Goal: Task Accomplishment & Management: Use online tool/utility

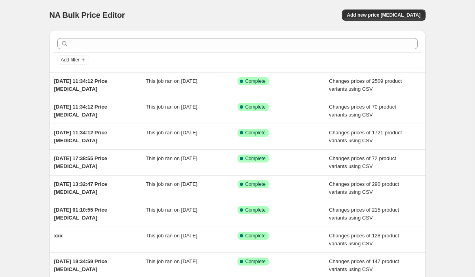
click at [387, 23] on div "NA Bulk Price Editor. This page is ready NA Bulk Price Editor Add new price [ME…" at bounding box center [237, 15] width 376 height 30
click at [387, 17] on span "Add new price [MEDICAL_DATA]" at bounding box center [384, 15] width 74 height 6
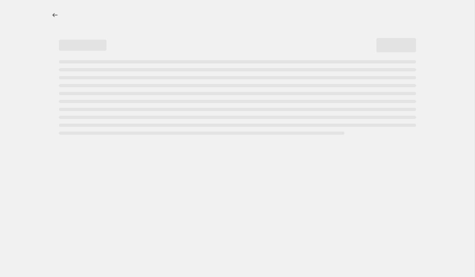
select select "percentage"
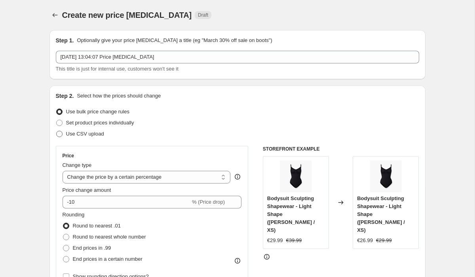
click at [76, 135] on span "Use CSV upload" at bounding box center [85, 134] width 38 height 6
click at [57, 131] on input "Use CSV upload" at bounding box center [56, 131] width 0 height 0
radio input "true"
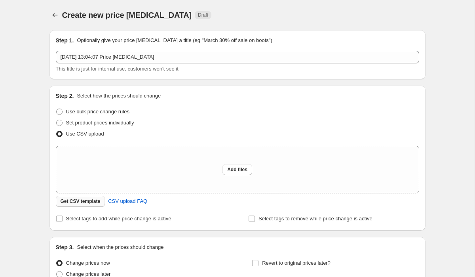
click at [82, 203] on span "Get CSV template" at bounding box center [81, 201] width 40 height 6
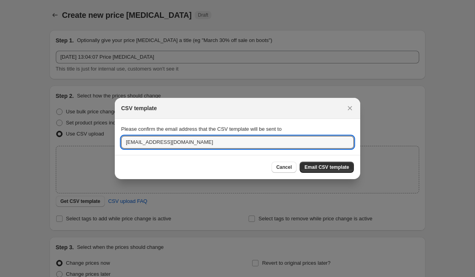
drag, startPoint x: 136, startPoint y: 141, endPoint x: 104, endPoint y: 141, distance: 31.7
type input "[EMAIL_ADDRESS][PERSON_NAME][DOMAIN_NAME]"
click at [345, 165] on span "Email CSV template" at bounding box center [326, 167] width 45 height 6
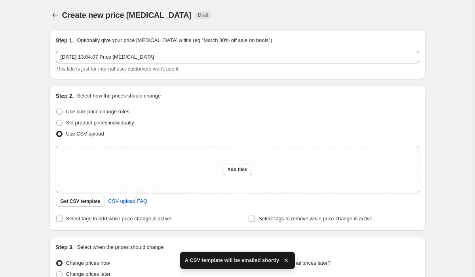
click at [282, 263] on div "A CSV template will be emailed shortly" at bounding box center [237, 259] width 115 height 17
click at [288, 262] on icon "button" at bounding box center [286, 260] width 8 height 8
